Goal: Task Accomplishment & Management: Manage account settings

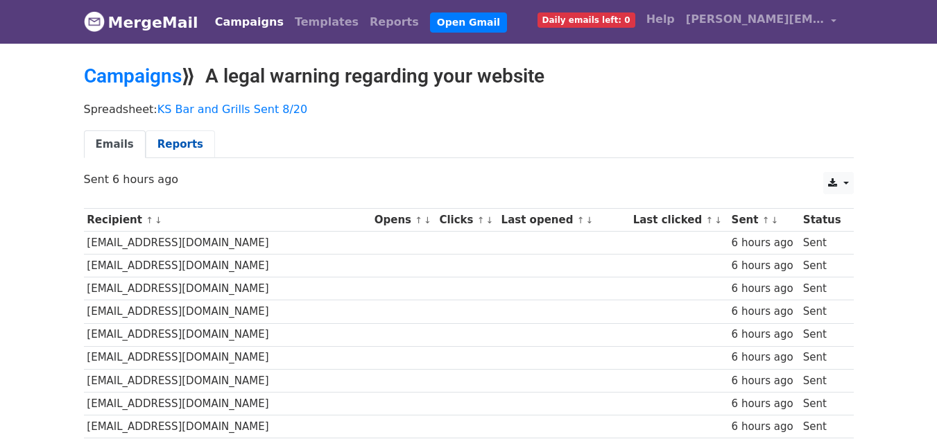
click at [177, 140] on link "Reports" at bounding box center [180, 144] width 69 height 28
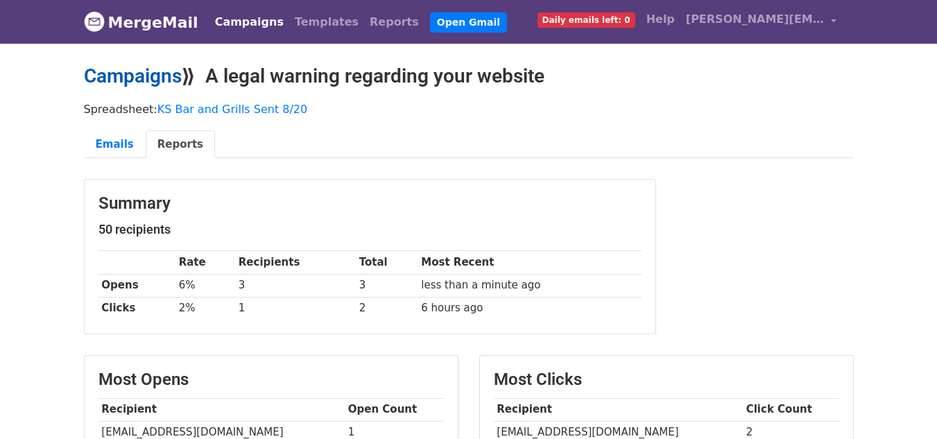
click at [122, 74] on link "Campaigns" at bounding box center [133, 75] width 98 height 23
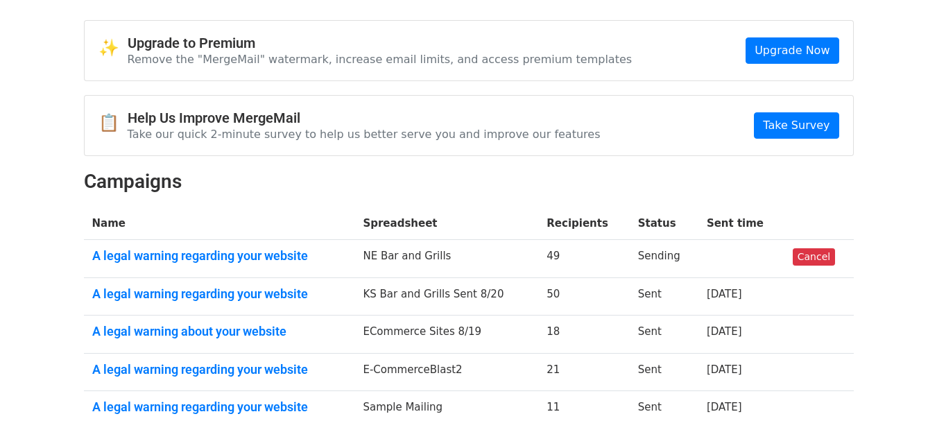
scroll to position [69, 0]
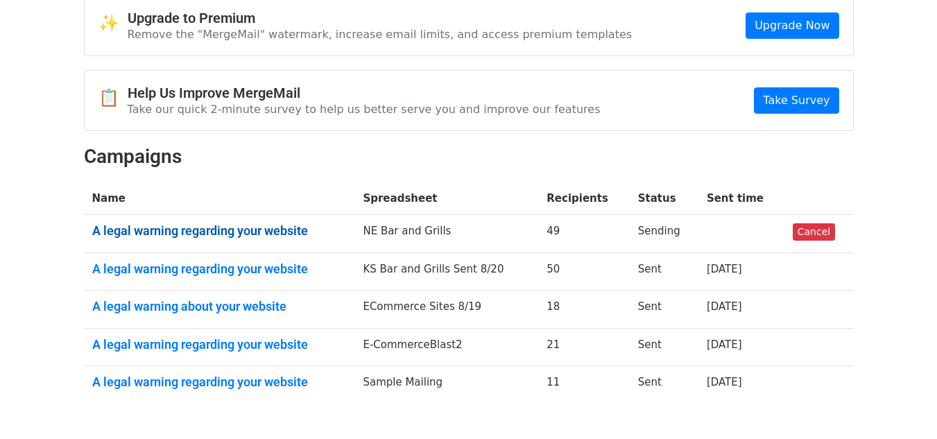
click at [237, 225] on link "A legal warning regarding your website" at bounding box center [219, 230] width 254 height 15
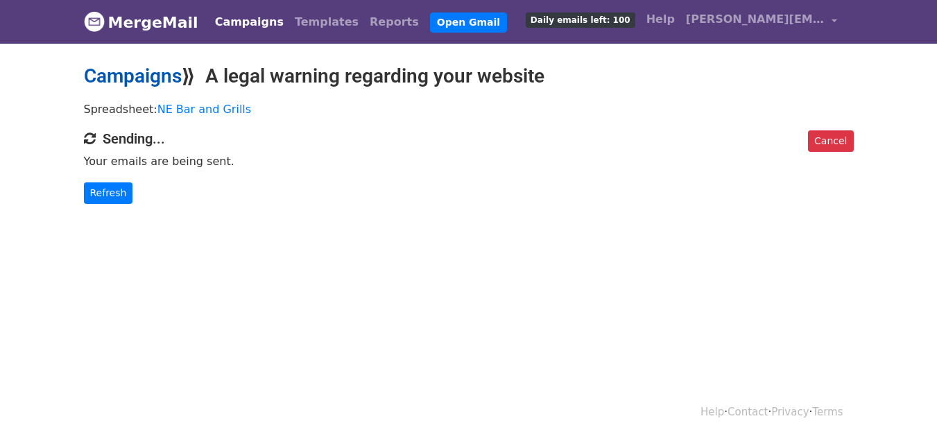
click at [167, 76] on link "Campaigns" at bounding box center [133, 75] width 98 height 23
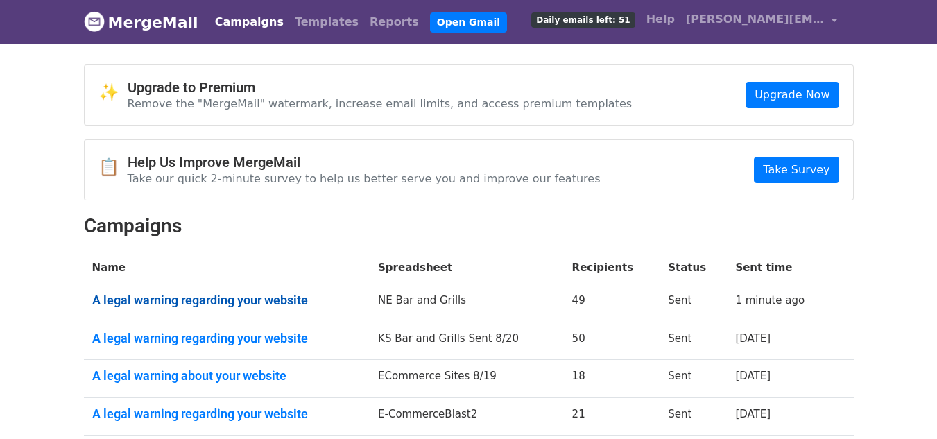
click at [221, 298] on link "A legal warning regarding your website" at bounding box center [227, 300] width 270 height 15
